Goal: Transaction & Acquisition: Purchase product/service

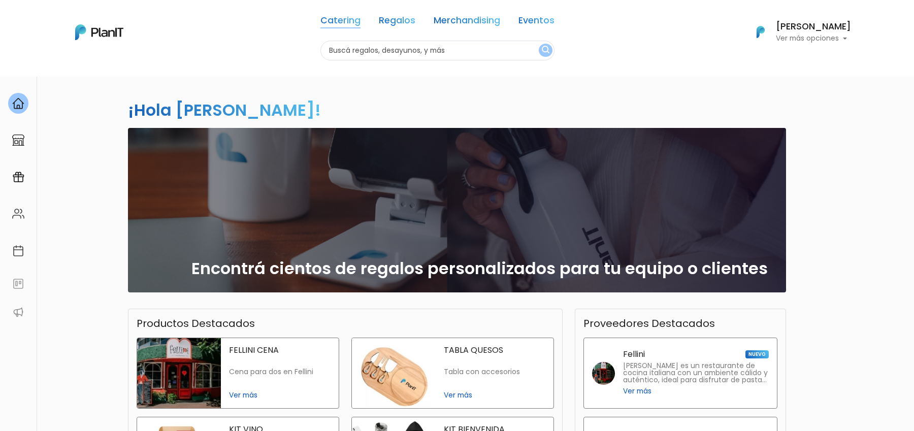
click at [340, 21] on link "Catering" at bounding box center [341, 22] width 40 height 12
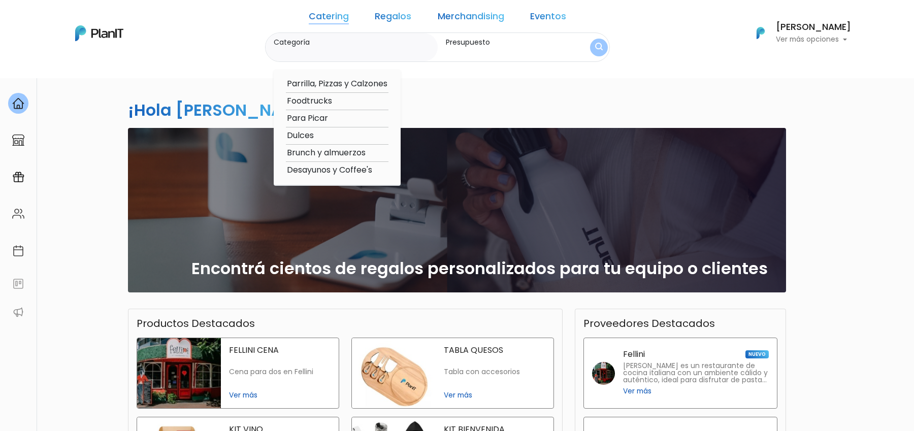
click at [351, 169] on option "Desayunos y Coffee's" at bounding box center [337, 170] width 103 height 13
type input "Desayunos y Coffee's"
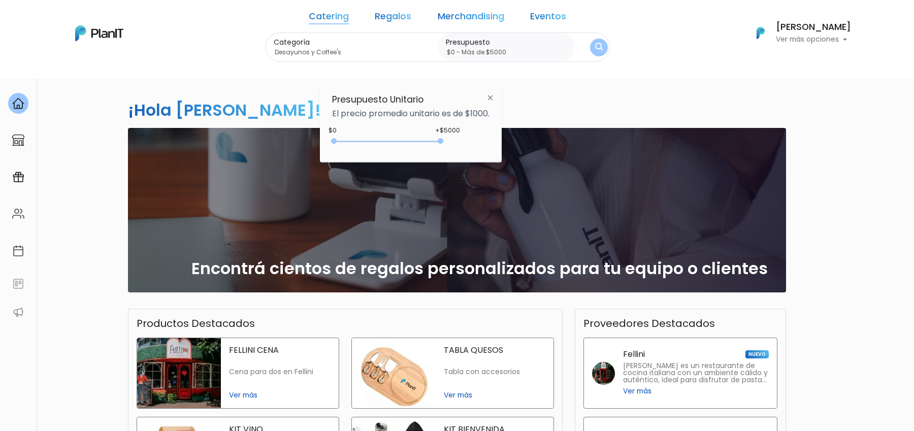
type input "$0 - Más de $5000"
drag, startPoint x: 356, startPoint y: 142, endPoint x: 507, endPoint y: 142, distance: 151.9
click at [507, 142] on body "Catering Regalos Merchandising Eventos Catering Regalos Merchandising Eventos C…" at bounding box center [457, 215] width 914 height 431
click at [595, 47] on img "submit" at bounding box center [599, 48] width 8 height 10
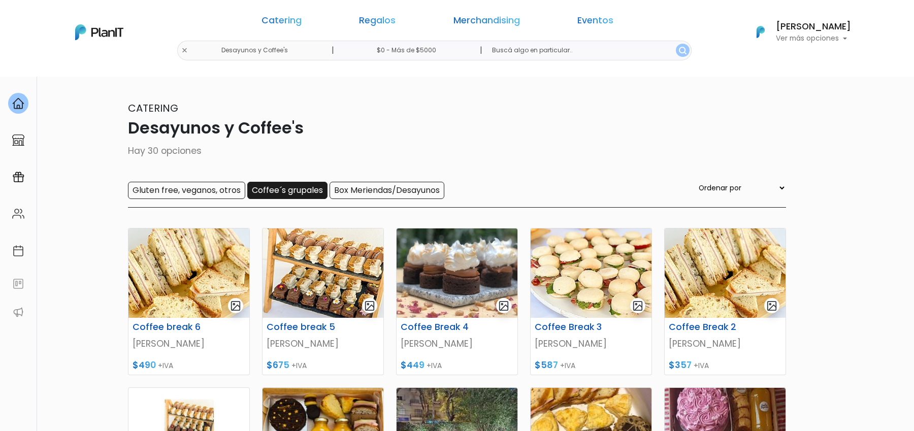
click at [313, 192] on input "Coffee´s grupales" at bounding box center [287, 190] width 80 height 17
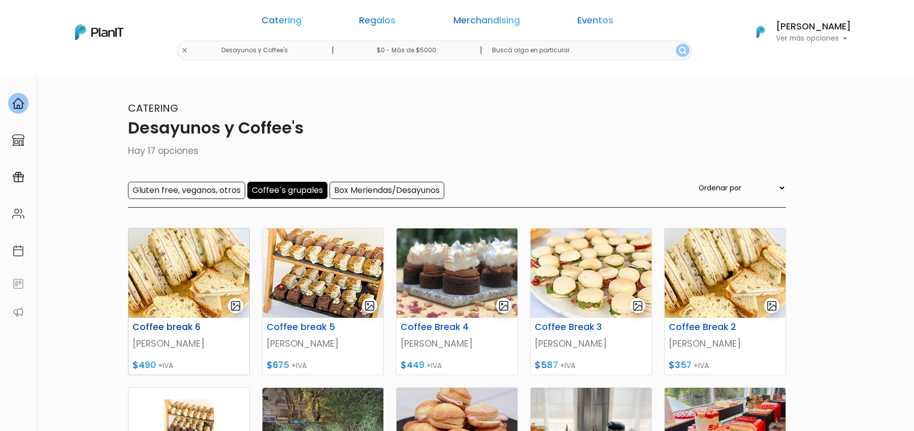
click at [159, 292] on img at bounding box center [189, 273] width 121 height 89
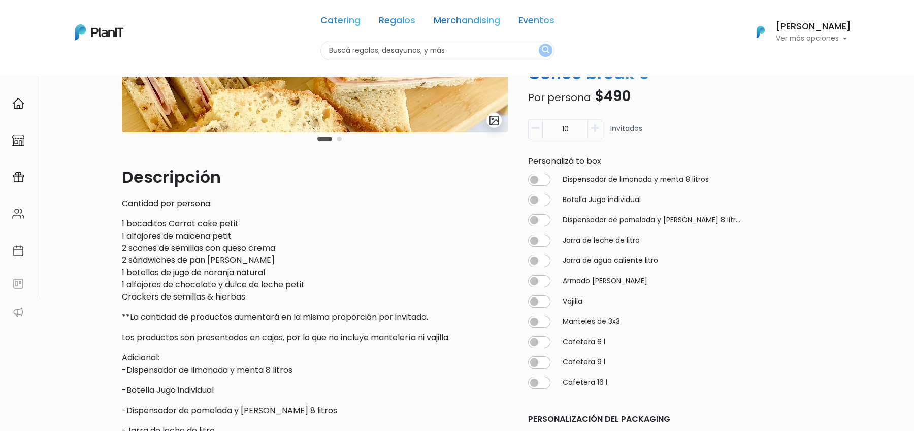
scroll to position [213, 0]
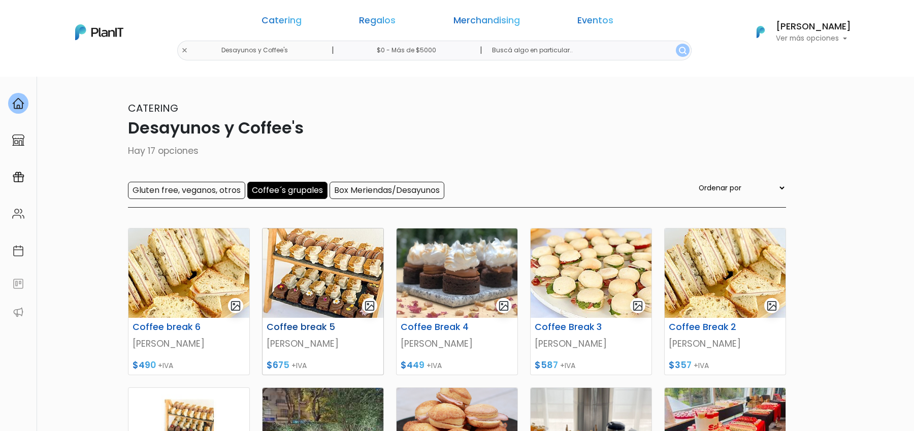
click at [306, 234] on img at bounding box center [323, 273] width 121 height 89
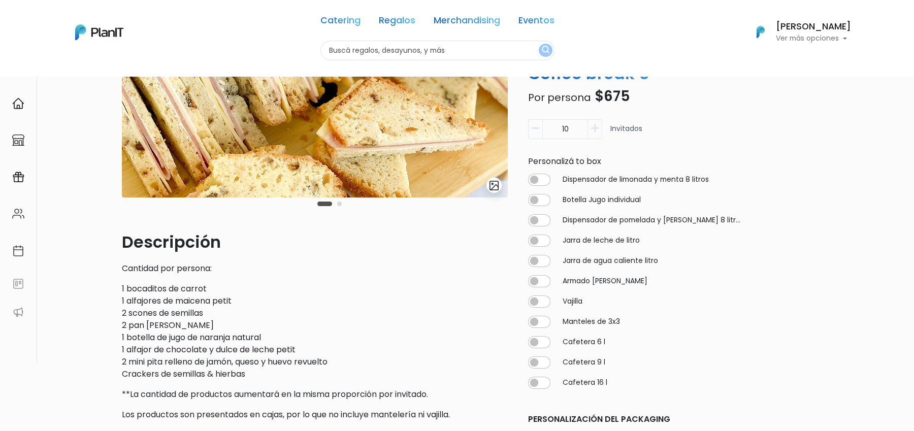
scroll to position [171, 0]
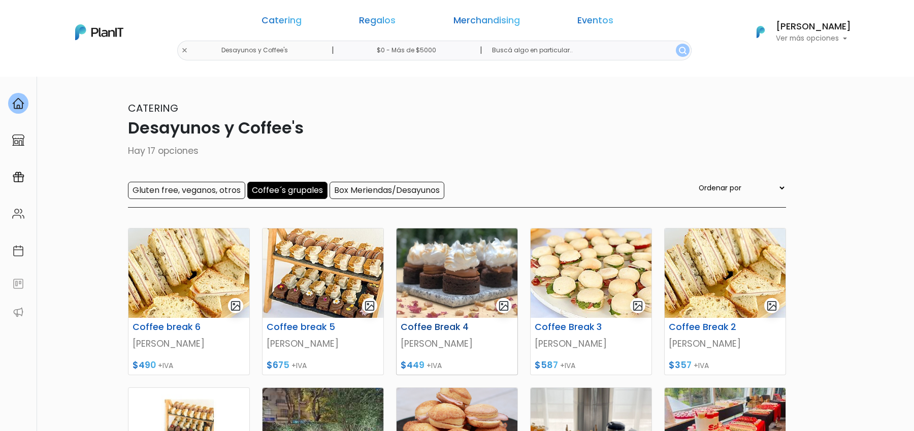
click at [459, 288] on img at bounding box center [457, 273] width 121 height 89
click at [566, 292] on img at bounding box center [591, 273] width 121 height 89
click at [709, 278] on img at bounding box center [725, 273] width 121 height 89
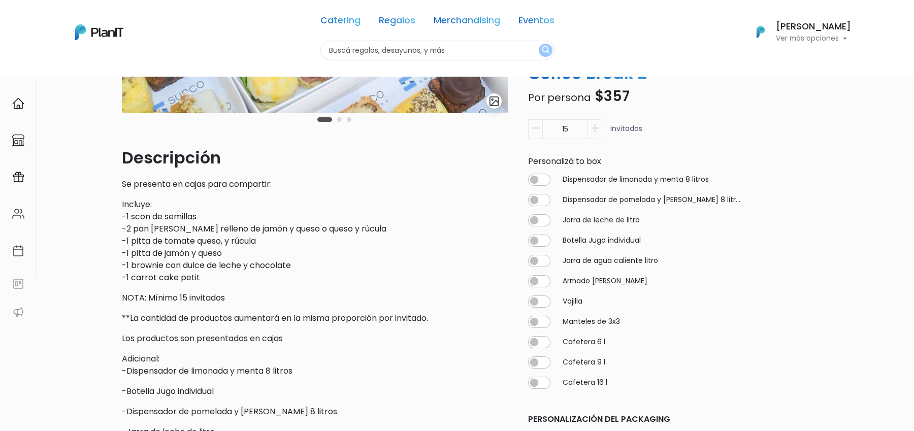
scroll to position [230, 0]
